Goal: Task Accomplishment & Management: Manage account settings

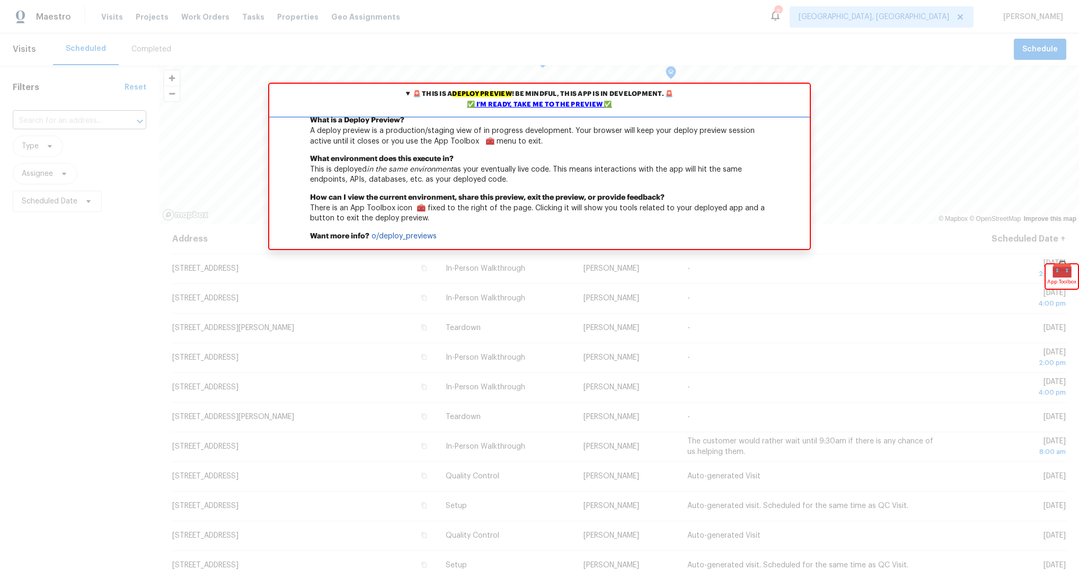
click at [550, 104] on div "✅ I'm ready, take me to the preview ✅" at bounding box center [539, 105] width 535 height 11
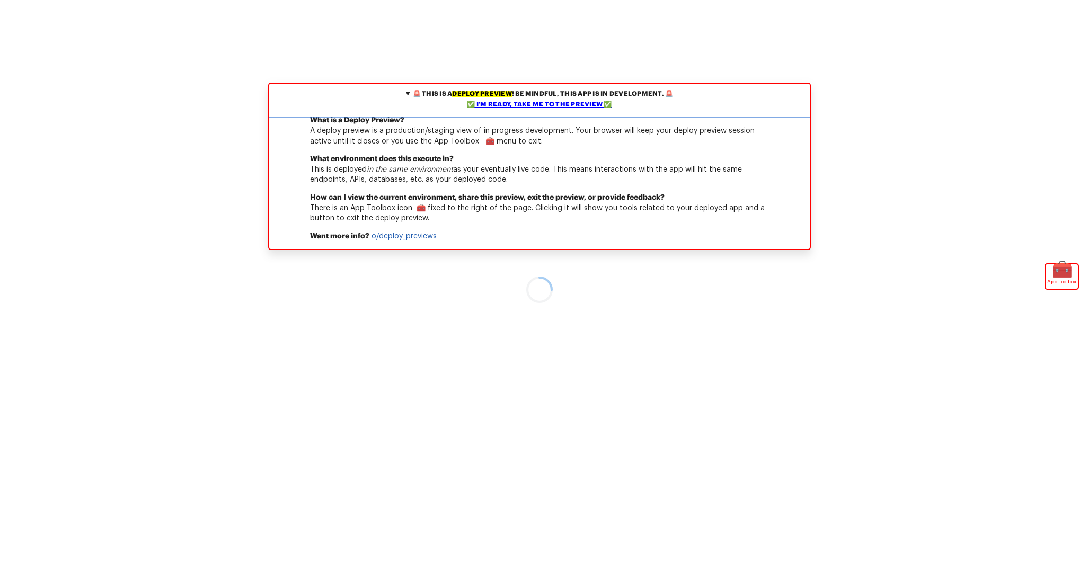
click at [510, 105] on div "✅ I'm ready, take me to the preview ✅" at bounding box center [539, 105] width 535 height 11
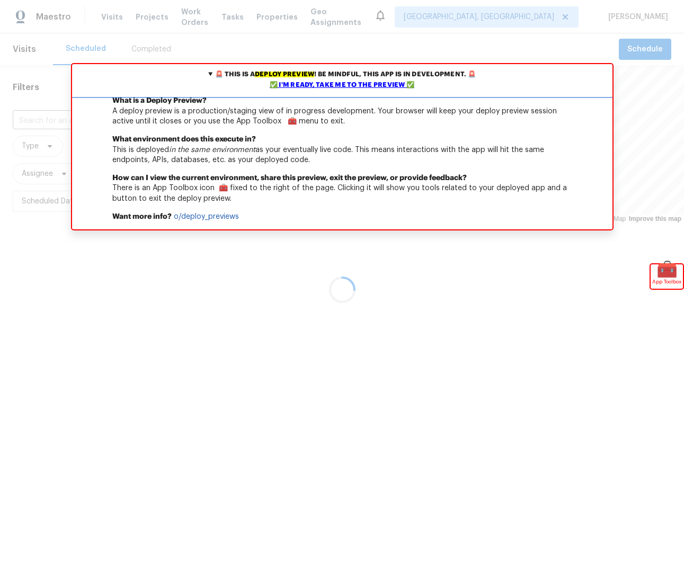
click at [298, 84] on div "✅ I'm ready, take me to the preview ✅" at bounding box center [342, 85] width 535 height 11
click at [357, 83] on div "✅ I'm ready, take me to the preview ✅" at bounding box center [342, 85] width 535 height 11
